Goal: Find specific page/section: Find specific page/section

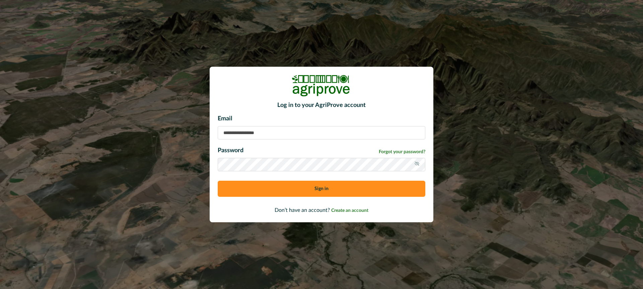
click at [235, 131] on input at bounding box center [322, 132] width 208 height 13
type input "**********"
click at [266, 187] on button "Sign in" at bounding box center [322, 188] width 208 height 16
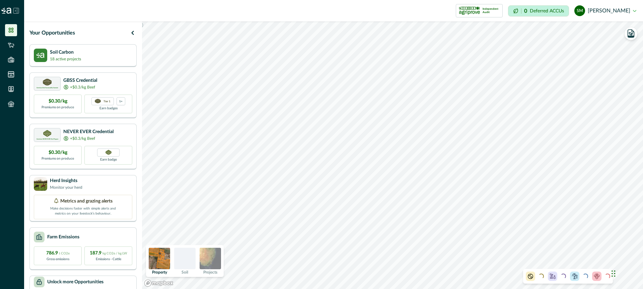
click at [189, 258] on div at bounding box center [184, 257] width 21 height 21
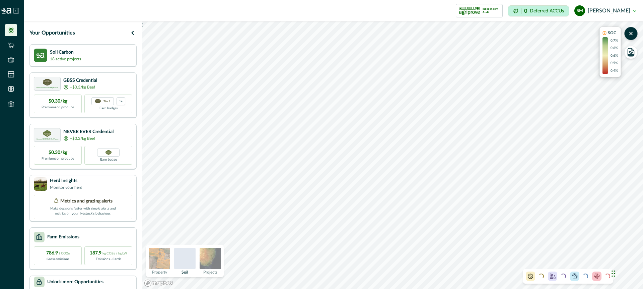
click at [191, 257] on div at bounding box center [184, 257] width 21 height 21
click at [114, 58] on div "Soil Carbon 18 active projects" at bounding box center [83, 54] width 98 height 13
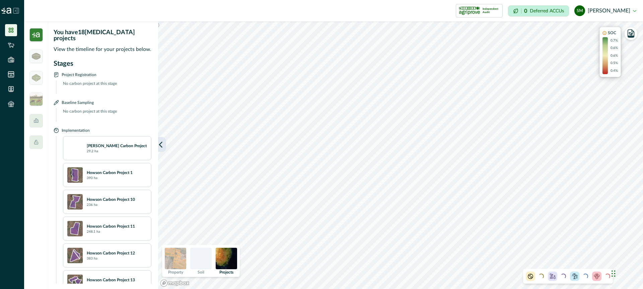
click at [162, 143] on icon "button" at bounding box center [160, 144] width 7 height 7
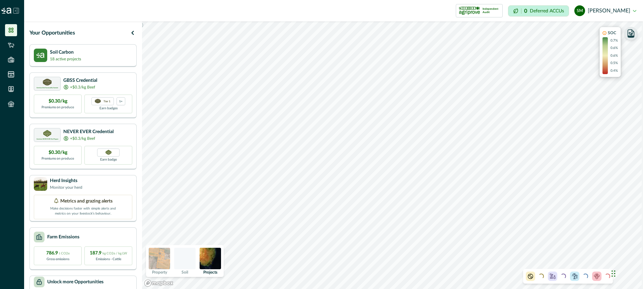
click at [631, 33] on icon "button" at bounding box center [630, 33] width 3 height 3
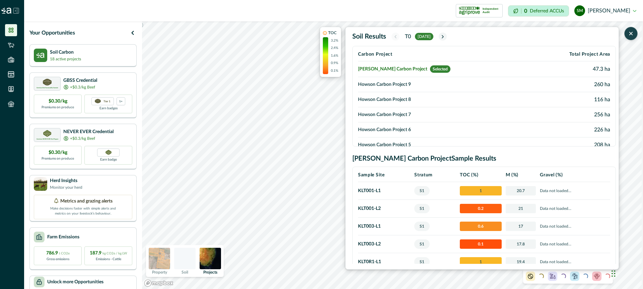
click at [631, 32] on icon "button" at bounding box center [630, 33] width 7 height 7
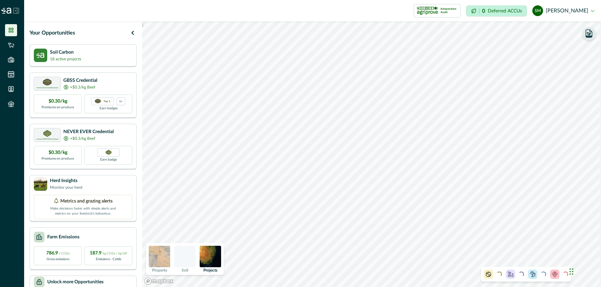
click at [163, 256] on img at bounding box center [159, 255] width 21 height 21
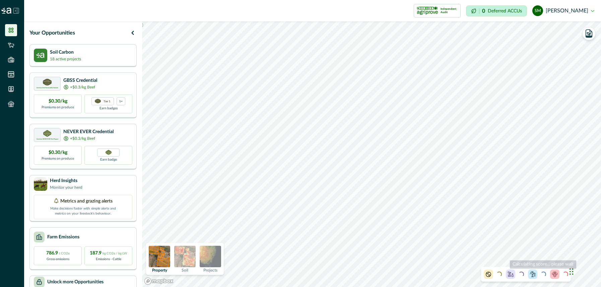
click at [546, 276] on div "Loading... Loading... Loading... Loading..." at bounding box center [526, 274] width 90 height 15
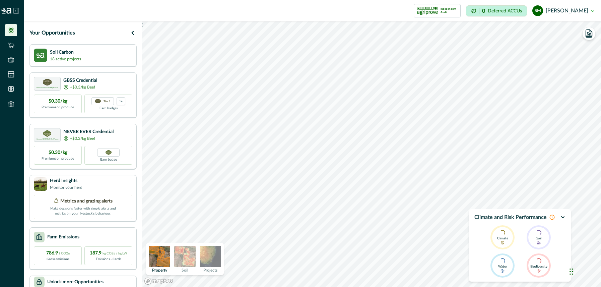
click at [536, 217] on p "Climate and Risk Performance" at bounding box center [510, 217] width 72 height 8
click at [551, 216] on icon at bounding box center [551, 216] width 5 height 5
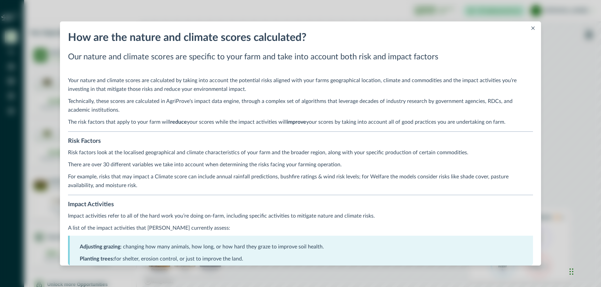
click at [533, 27] on icon "Close" at bounding box center [532, 27] width 3 height 3
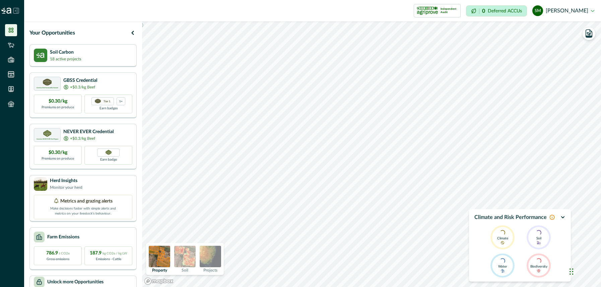
click at [16, 11] on icon at bounding box center [15, 10] width 1 height 1
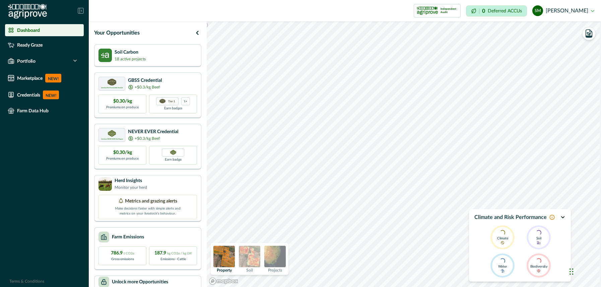
click at [81, 11] on icon at bounding box center [81, 10] width 1 height 1
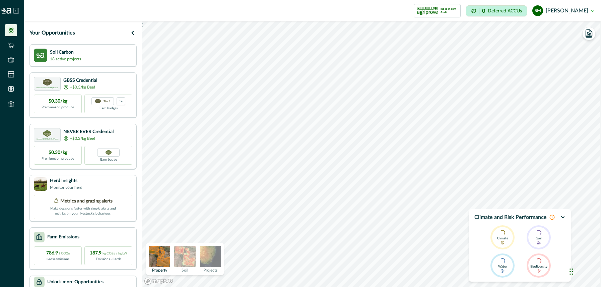
click at [18, 10] on icon at bounding box center [16, 11] width 6 height 6
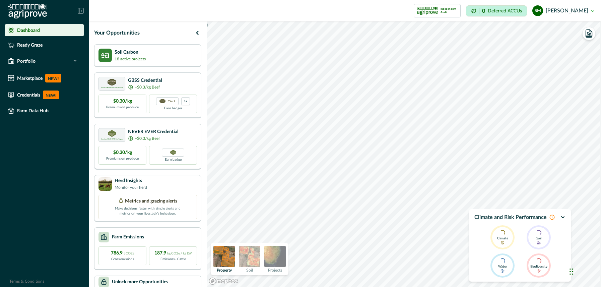
click at [79, 10] on icon at bounding box center [80, 10] width 5 height 5
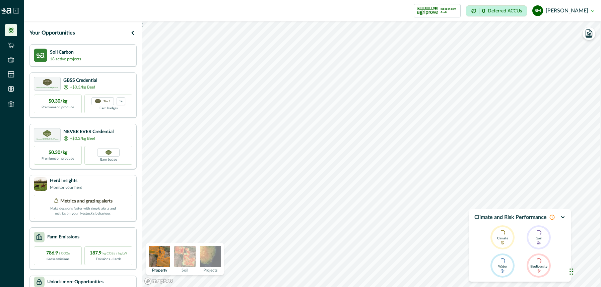
click at [16, 9] on icon at bounding box center [16, 11] width 6 height 6
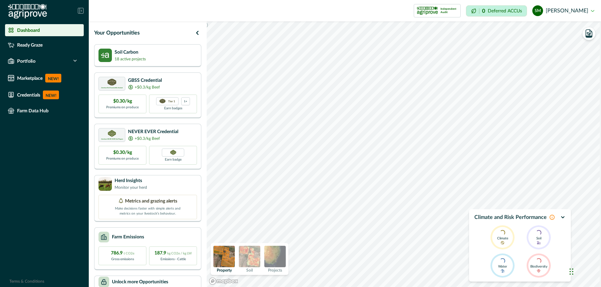
click at [81, 9] on icon at bounding box center [81, 11] width 6 height 6
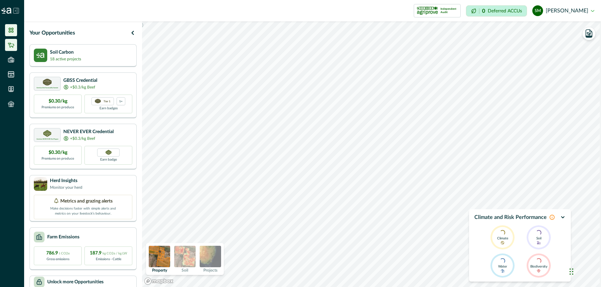
click at [10, 45] on icon at bounding box center [11, 45] width 7 height 7
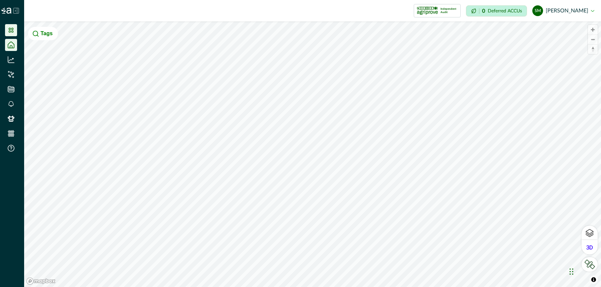
click at [12, 28] on icon at bounding box center [11, 30] width 7 height 7
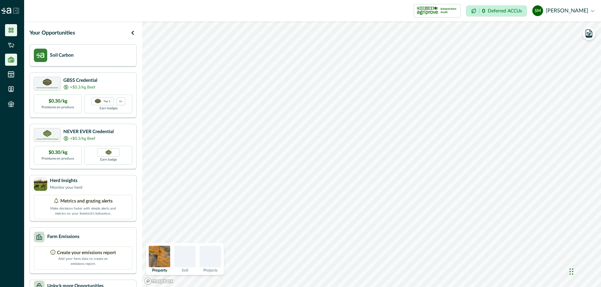
click at [12, 59] on icon at bounding box center [11, 59] width 7 height 7
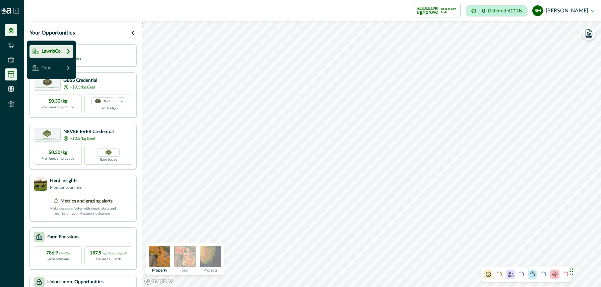
click at [10, 75] on icon at bounding box center [11, 75] width 6 height 6
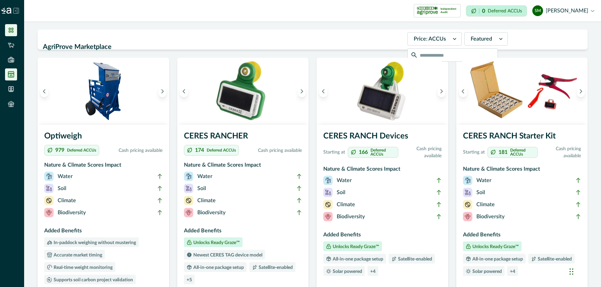
click at [9, 31] on icon at bounding box center [11, 30] width 7 height 7
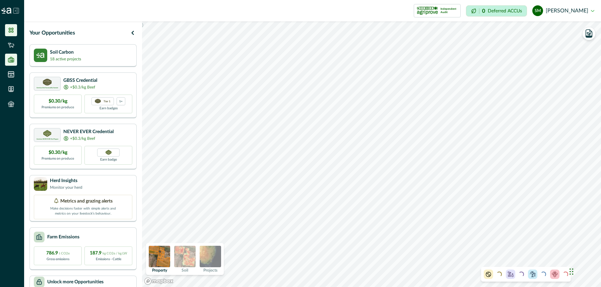
click at [11, 60] on icon at bounding box center [11, 59] width 6 height 5
click at [53, 53] on p "LawrieCo" at bounding box center [50, 51] width 22 height 7
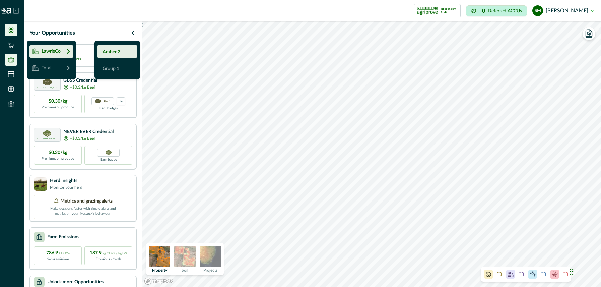
click at [112, 51] on p "Amber 2" at bounding box center [111, 52] width 18 height 7
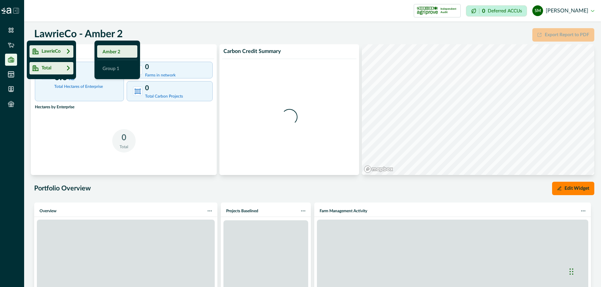
click at [47, 67] on p "Total" at bounding box center [45, 68] width 12 height 7
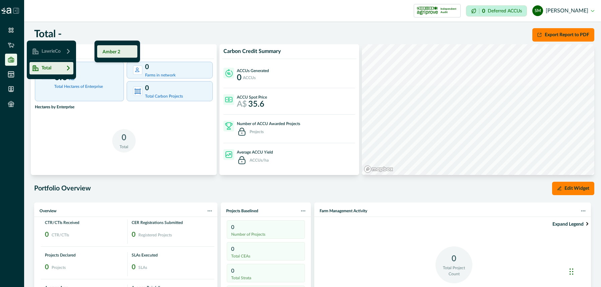
click at [113, 52] on p "Amber 2" at bounding box center [111, 52] width 18 height 7
